Goal: Information Seeking & Learning: Check status

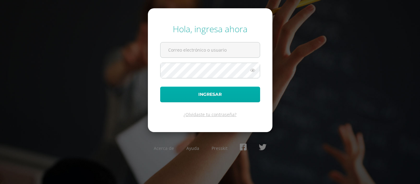
type input "[PERSON_NAME][EMAIL_ADDRESS][DOMAIN_NAME]"
click at [237, 98] on button "Ingresar" at bounding box center [210, 95] width 100 height 16
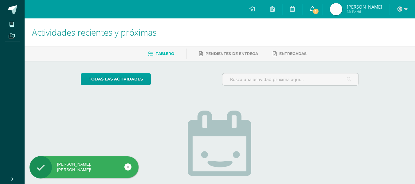
click at [309, 7] on link "1" at bounding box center [313, 9] width 20 height 18
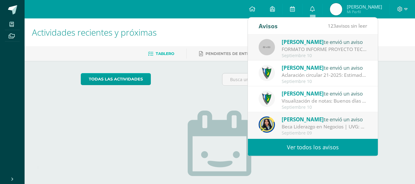
click at [323, 50] on div "FORMATO INFORME PROYECTO TECNOLÓGICO: Alumnos Graduandos: Por este medio se adj…" at bounding box center [324, 49] width 85 height 7
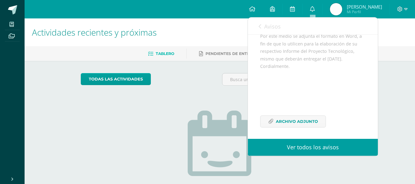
scroll to position [97, 0]
click at [304, 120] on span "Archivo Adjunto" at bounding box center [297, 119] width 42 height 11
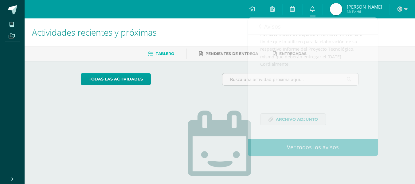
click at [351, 7] on span "[PERSON_NAME]" at bounding box center [364, 7] width 35 height 6
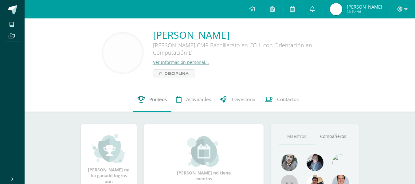
click at [154, 107] on link "Punteos" at bounding box center [152, 99] width 38 height 25
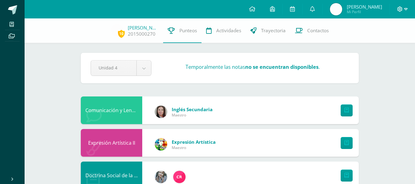
click at [400, 12] on span at bounding box center [402, 9] width 10 height 7
click at [388, 44] on span "Cerrar sesión" at bounding box center [387, 42] width 28 height 6
